Goal: Transaction & Acquisition: Purchase product/service

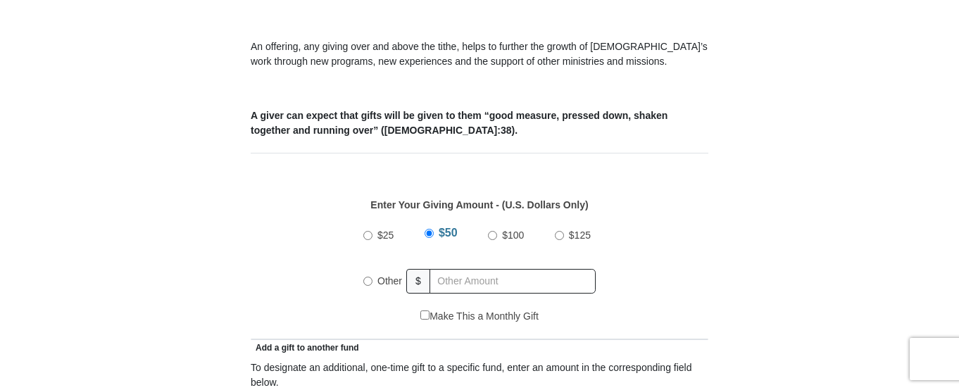
scroll to position [486, 0]
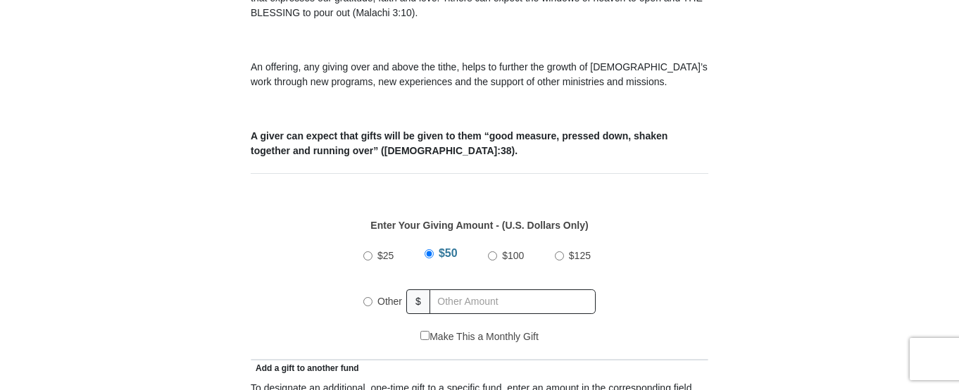
click at [368, 289] on div "Other" at bounding box center [385, 301] width 44 height 31
click at [368, 297] on input "Other" at bounding box center [367, 301] width 9 height 9
radio input "true"
click at [368, 295] on input "Other" at bounding box center [367, 299] width 9 height 9
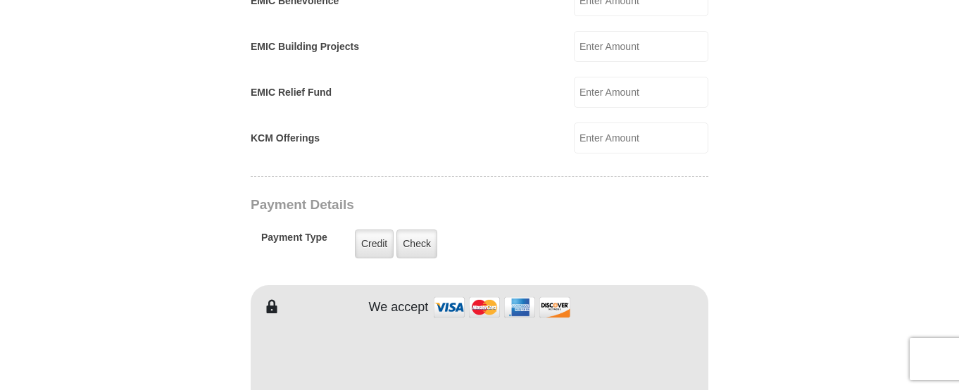
scroll to position [979, 0]
type input "138.00"
click at [369, 230] on label "Credit" at bounding box center [374, 243] width 39 height 29
click at [0, 0] on input "Credit" at bounding box center [0, 0] width 0 height 0
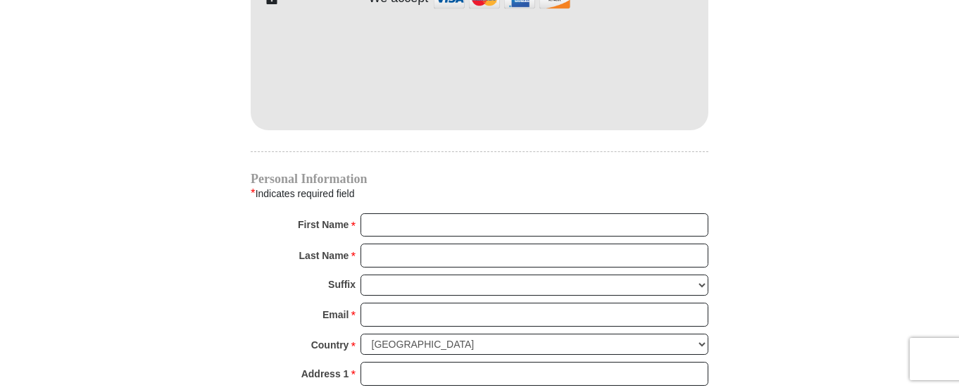
scroll to position [1321, 0]
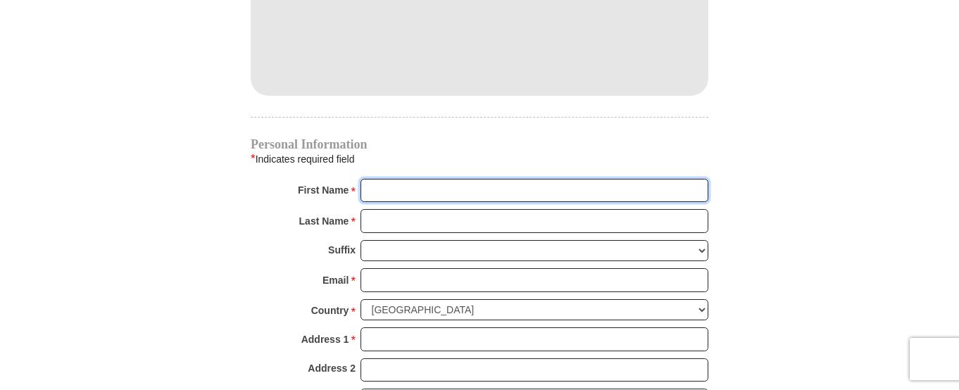
click at [364, 179] on input "First Name *" at bounding box center [534, 191] width 348 height 24
type input "[PERSON_NAME]"
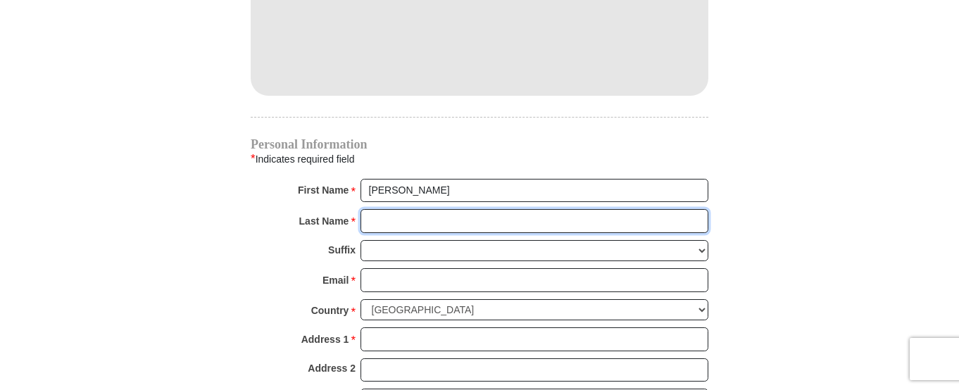
click at [366, 209] on input "Last Name *" at bounding box center [534, 221] width 348 height 24
type input "[PERSON_NAME]"
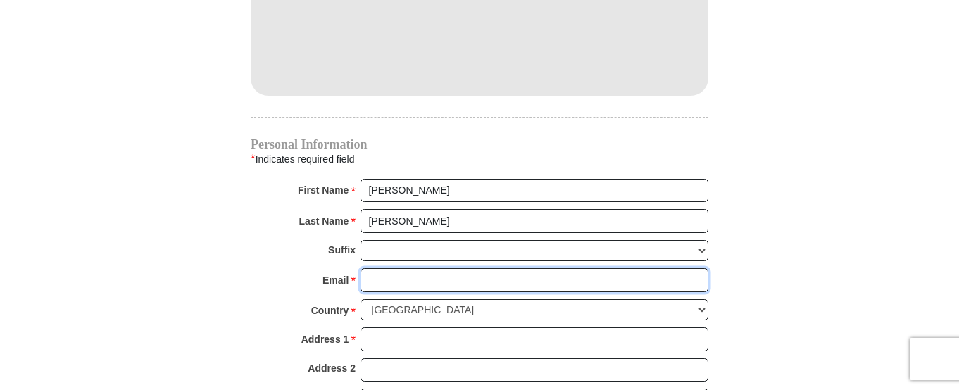
click at [366, 268] on input "Email *" at bounding box center [534, 280] width 348 height 24
type input "[EMAIL_ADDRESS][DOMAIN_NAME]"
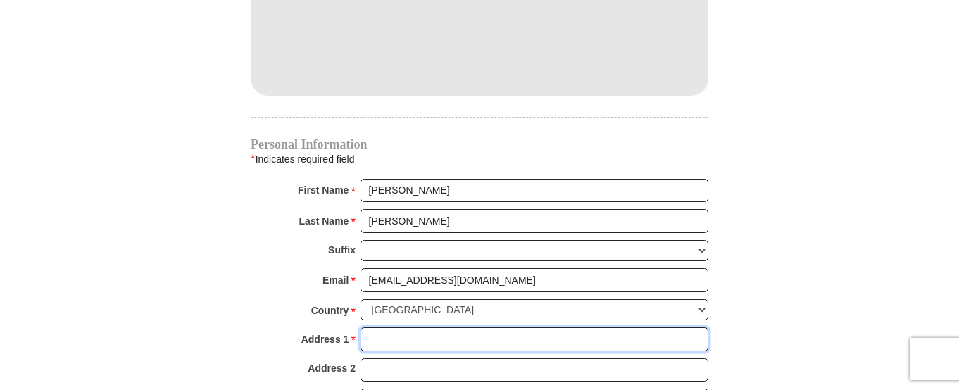
type input "[STREET_ADDRESS][PERSON_NAME]"
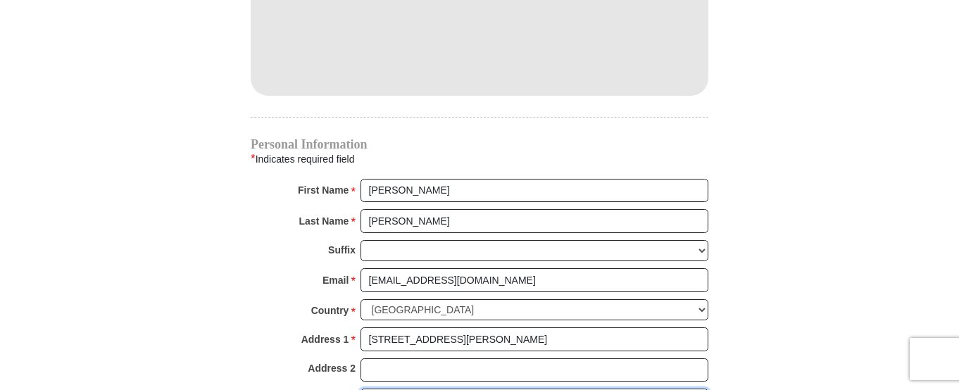
type input "Lakewood"
select select "CO"
type input "80226"
type input "3037252230"
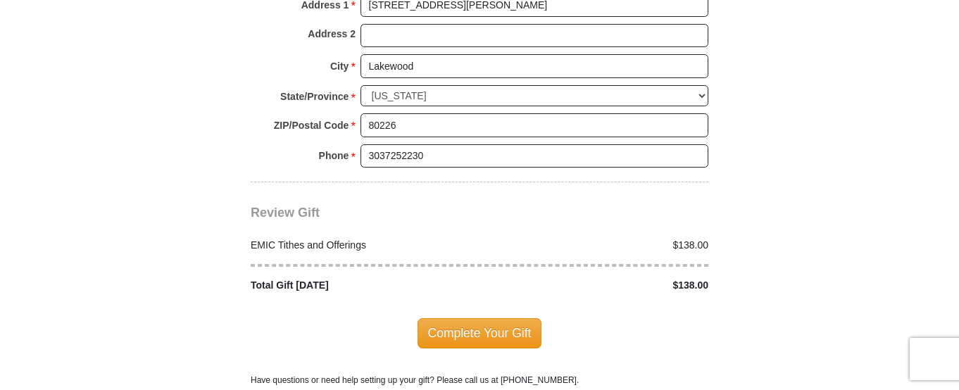
scroll to position [1657, 0]
click at [484, 322] on span "Complete Your Gift" at bounding box center [480, 333] width 125 height 30
